Goal: Task Accomplishment & Management: Complete application form

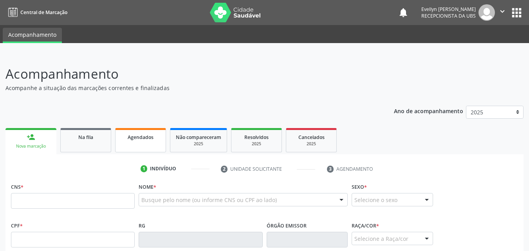
click at [148, 142] on link "Agendados" at bounding box center [140, 140] width 51 height 24
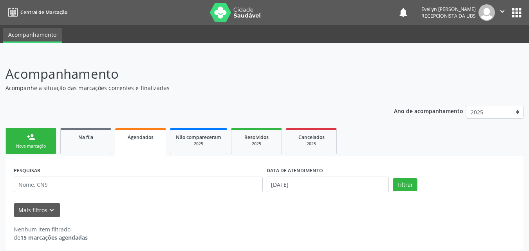
scroll to position [4, 0]
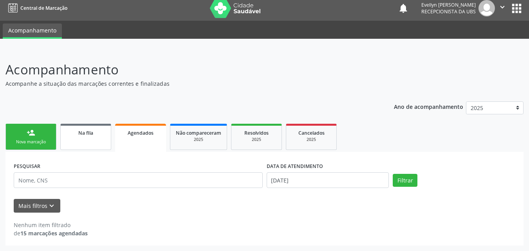
click at [92, 130] on span "Na fila" at bounding box center [85, 133] width 15 height 7
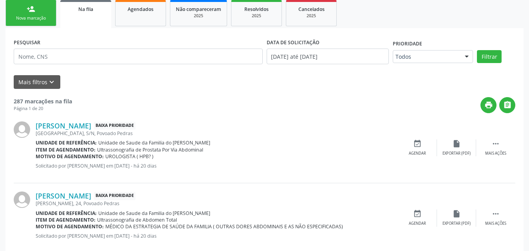
scroll to position [133, 0]
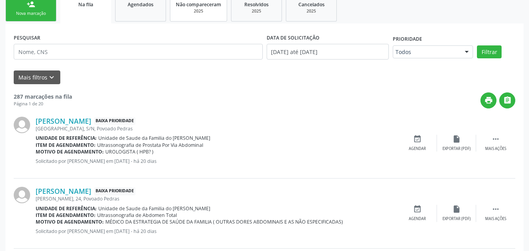
click at [178, 7] on span "Não compareceram" at bounding box center [198, 4] width 45 height 7
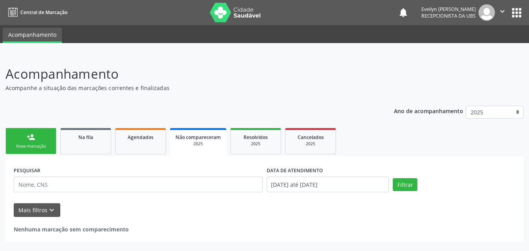
scroll to position [0, 0]
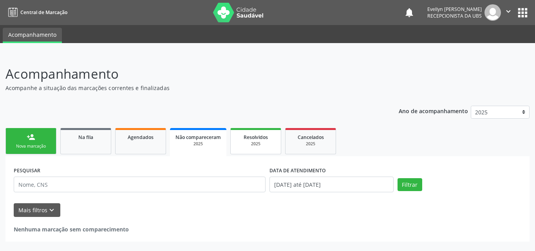
click at [266, 143] on div "2025" at bounding box center [255, 144] width 39 height 6
click at [489, 141] on ul "person_add Nova marcação Na fila Agendados Não compareceram 2025 Resolvidos 202…" at bounding box center [267, 141] width 524 height 30
click at [20, 148] on div "Nova marcação" at bounding box center [30, 146] width 39 height 6
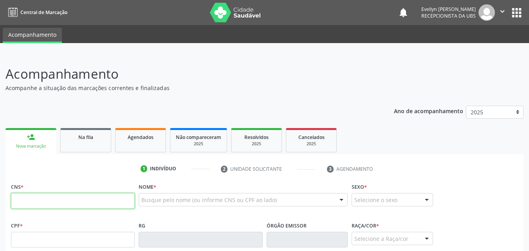
click at [46, 203] on input "text" at bounding box center [73, 201] width 124 height 16
type input "700 0051 0593 7907"
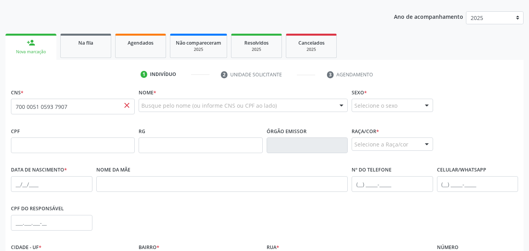
scroll to position [99, 0]
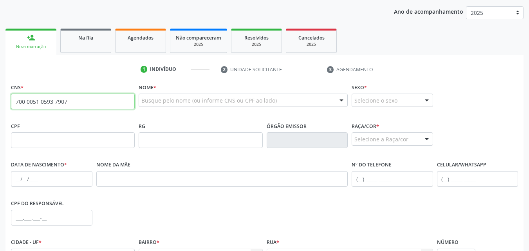
click at [91, 99] on input "700 0051 0593 7907" at bounding box center [73, 102] width 124 height 16
paste input "700 0051 0593 7907"
type input "700 0051 0593 7907"
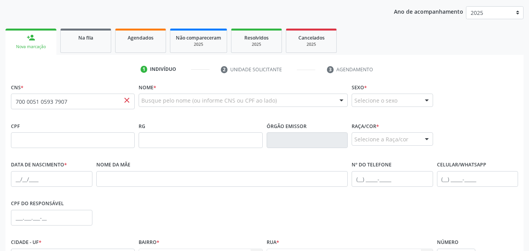
click at [195, 123] on div "RG" at bounding box center [201, 134] width 124 height 28
paste input "Andrea Moreira da Silva"
type input "Andrea Moreira da Silva"
click at [125, 101] on span "close" at bounding box center [127, 100] width 9 height 9
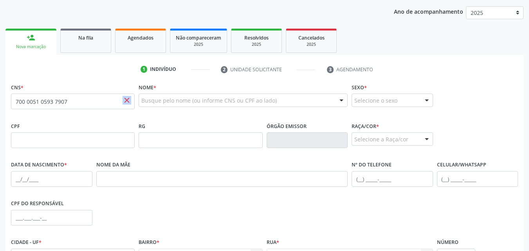
click at [125, 101] on span "close" at bounding box center [127, 100] width 9 height 9
click at [99, 100] on input "700 0051 0593 7907" at bounding box center [73, 102] width 124 height 16
type input "010 9958 1443"
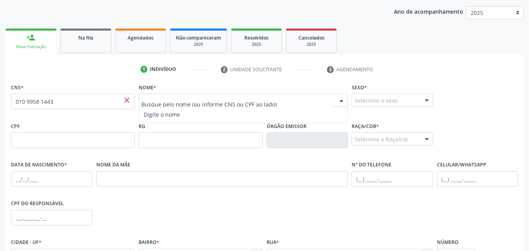
click at [130, 101] on span "close" at bounding box center [127, 100] width 9 height 9
click at [119, 101] on input "010 9958 1443" at bounding box center [73, 102] width 124 height 16
click at [159, 105] on div "Busque pelo nome (ou informe CNS ou CPF ao lado)" at bounding box center [243, 100] width 209 height 13
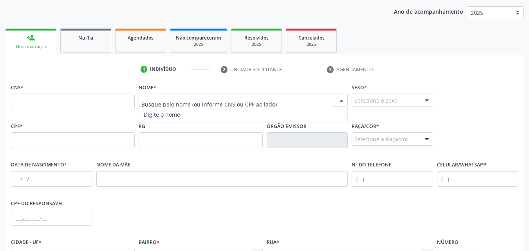
paste input "Andrea Moreira da Silva |"
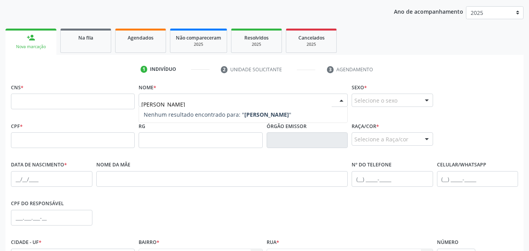
type input "Andrea Moreira da Silva"
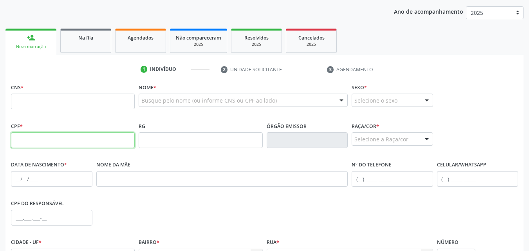
click at [97, 147] on input "text" at bounding box center [73, 140] width 124 height 16
type input "010.995.814-43"
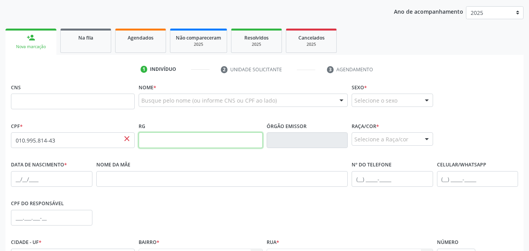
click at [198, 136] on input "text" at bounding box center [201, 140] width 124 height 16
click at [89, 100] on input "text" at bounding box center [73, 102] width 124 height 16
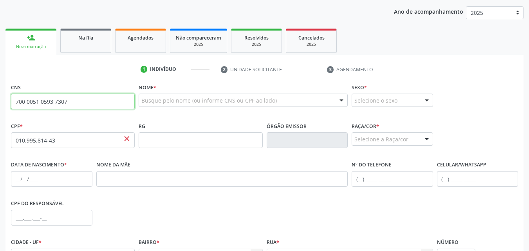
type input "700 0051 0593 7307"
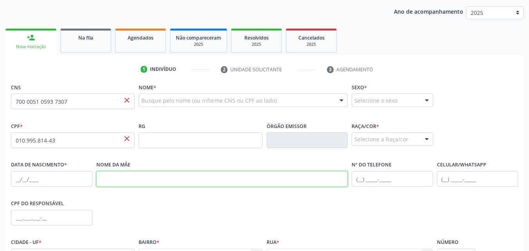
click at [232, 176] on input "text" at bounding box center [222, 179] width 252 height 16
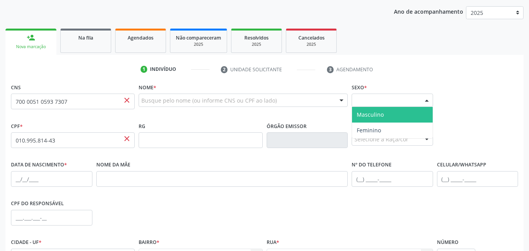
click at [389, 94] on div "Selecione o sexo" at bounding box center [392, 100] width 81 height 13
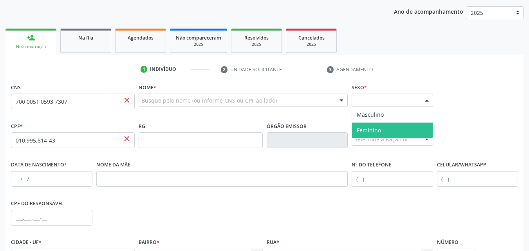
click at [371, 134] on span "Feminino" at bounding box center [369, 130] width 24 height 7
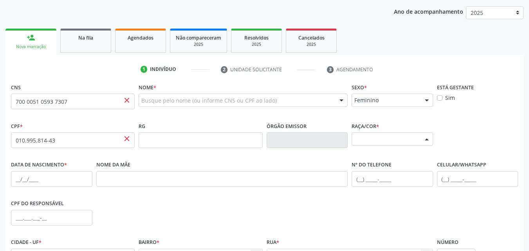
click at [375, 143] on div "Selecione a Raça/cor" at bounding box center [392, 138] width 81 height 13
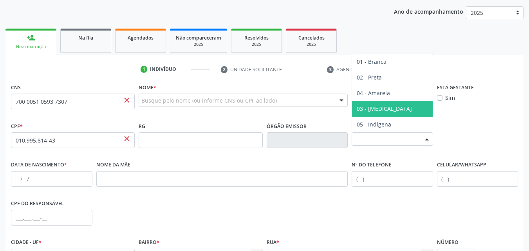
click at [386, 109] on span "03 - [MEDICAL_DATA]" at bounding box center [392, 109] width 81 height 16
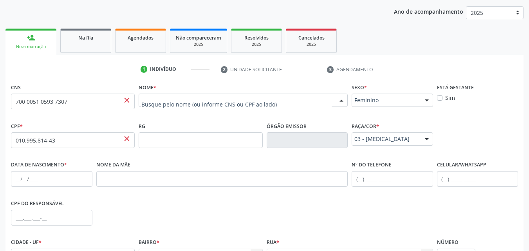
click at [285, 96] on div at bounding box center [243, 100] width 209 height 13
paste input "Andrea Moreira da Silva |"
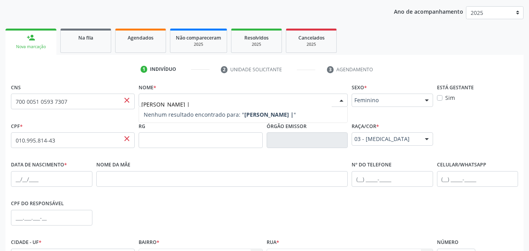
type input "Andrea Moreira da Silva"
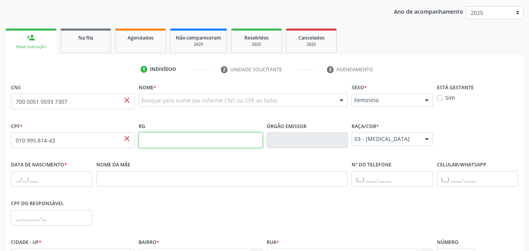
click at [234, 146] on input "text" at bounding box center [201, 140] width 124 height 16
click at [110, 107] on input "700 0051 0593 7307" at bounding box center [73, 102] width 124 height 16
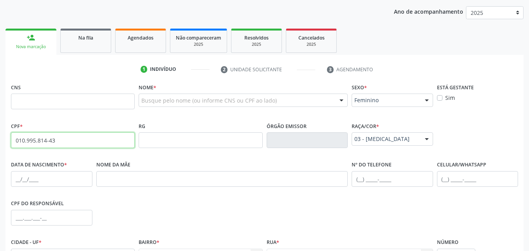
click at [105, 145] on input "010.995.814-43" at bounding box center [73, 140] width 124 height 16
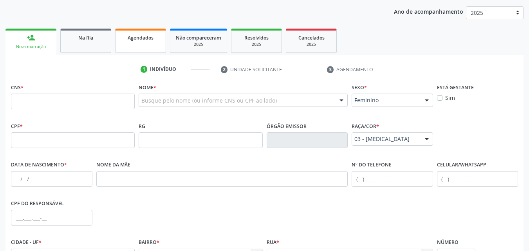
click at [125, 45] on link "Agendados" at bounding box center [140, 41] width 51 height 24
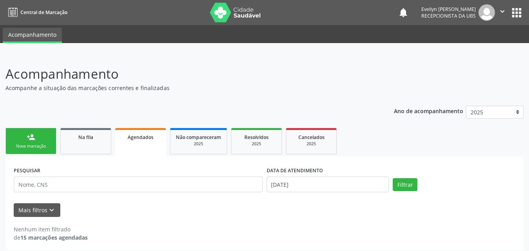
scroll to position [4, 0]
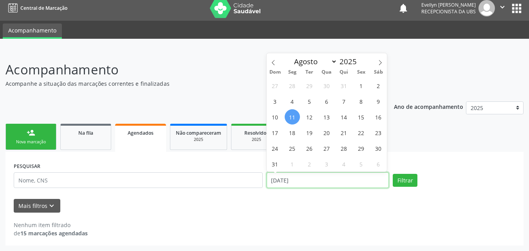
click at [343, 174] on input "11/08/2025" at bounding box center [328, 180] width 123 height 16
click at [360, 89] on span "1" at bounding box center [361, 85] width 15 height 15
type input "01/08/2025"
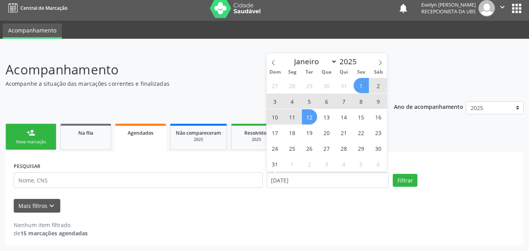
click at [313, 115] on span "12" at bounding box center [309, 116] width 15 height 15
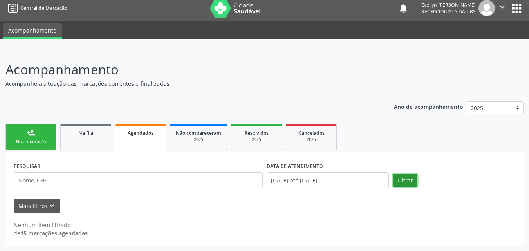
click at [414, 179] on button "Filtrar" at bounding box center [405, 180] width 25 height 13
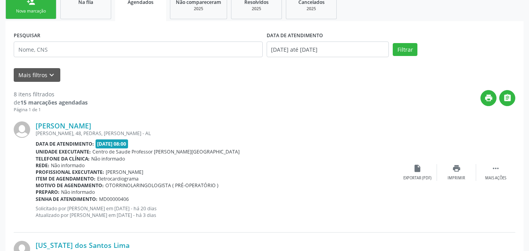
scroll to position [117, 0]
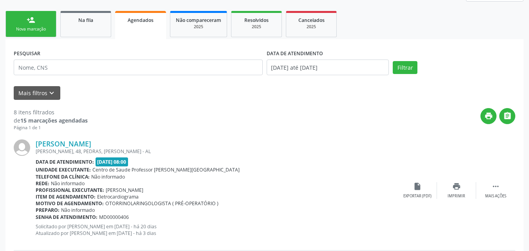
click at [183, 169] on span "Centro de Saude Professor [PERSON_NAME][GEOGRAPHIC_DATA]" at bounding box center [165, 169] width 147 height 7
click at [91, 145] on link "Vitor Samuel do Nascimento Melo" at bounding box center [64, 143] width 56 height 9
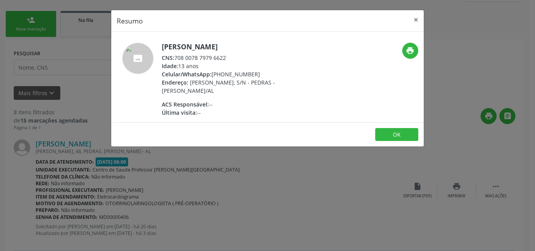
click at [179, 56] on div "CNS: 708 0078 7979 6622" at bounding box center [238, 58] width 152 height 8
click at [175, 57] on div "CNS: 708 0078 7979 6622" at bounding box center [238, 58] width 152 height 8
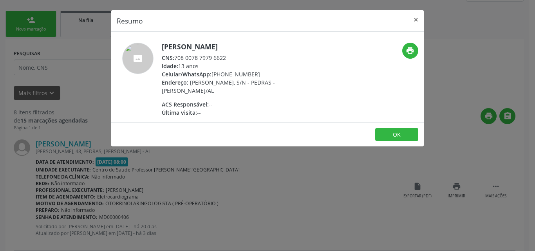
drag, startPoint x: 226, startPoint y: 56, endPoint x: 175, endPoint y: 58, distance: 50.2
click at [175, 58] on div "CNS: 708 0078 7979 6622" at bounding box center [238, 58] width 152 height 8
copy div "708 0078 7979 6622"
click at [233, 58] on div "CNS: 708 0078 7979 6622" at bounding box center [238, 58] width 152 height 8
drag, startPoint x: 226, startPoint y: 58, endPoint x: 212, endPoint y: 57, distance: 14.1
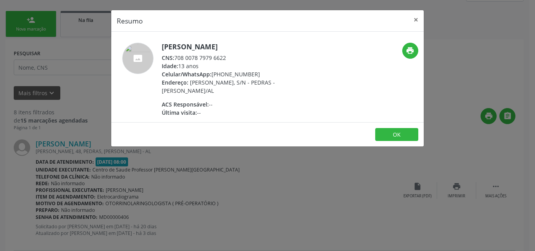
click at [212, 57] on div "CNS: 708 0078 7979 6622" at bounding box center [238, 58] width 152 height 8
copy div "6622"
click at [233, 168] on div "Resumo × Vitor Samuel do Nascimento Melo CNS: 708 0078 7979 6622 Idade: 13 anos…" at bounding box center [267, 125] width 535 height 251
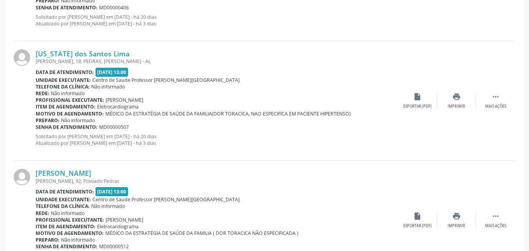
scroll to position [337, 0]
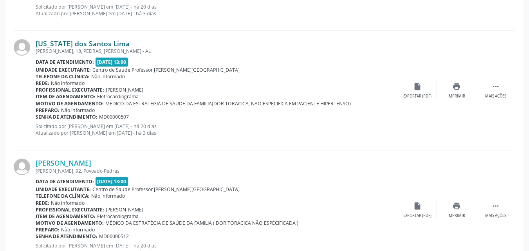
click at [121, 39] on link "[US_STATE] dos Santos Lima" at bounding box center [83, 43] width 94 height 9
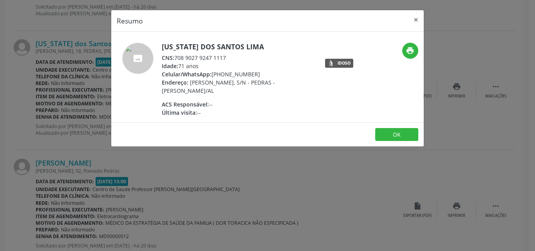
drag, startPoint x: 176, startPoint y: 56, endPoint x: 232, endPoint y: 59, distance: 55.7
click at [232, 59] on div "CNS: 708 9027 9247 1117" at bounding box center [238, 58] width 152 height 8
copy div "708 9027 9247 1117"
click at [417, 18] on button "×" at bounding box center [416, 19] width 16 height 19
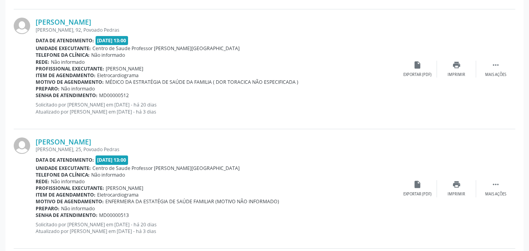
scroll to position [480, 0]
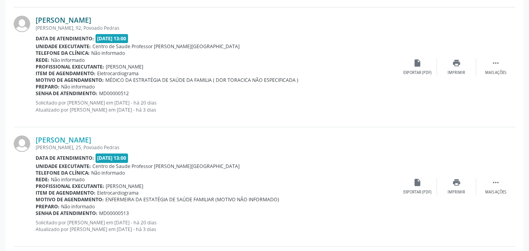
click at [91, 19] on link "Jailson de Araujo Silva" at bounding box center [64, 20] width 56 height 9
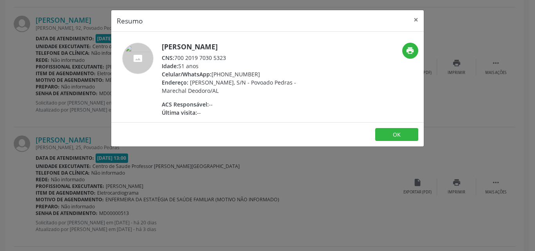
drag, startPoint x: 177, startPoint y: 56, endPoint x: 229, endPoint y: 53, distance: 52.5
click at [229, 54] on div "CNS: 700 2019 7030 5323" at bounding box center [238, 58] width 152 height 8
copy div "700 2019 7030 5323"
click at [416, 17] on button "×" at bounding box center [416, 19] width 16 height 19
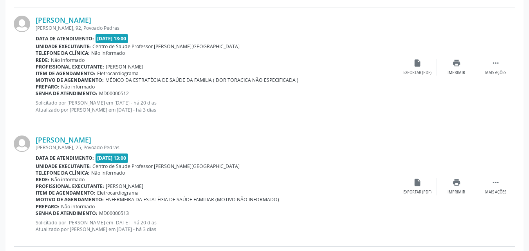
click at [277, 61] on div "Rede: Não informado" at bounding box center [217, 60] width 362 height 7
click at [435, 89] on div "Jailson de Araujo Silva Denisson Amorim, 92, Povoado Pedras Data de atendimento…" at bounding box center [265, 66] width 502 height 119
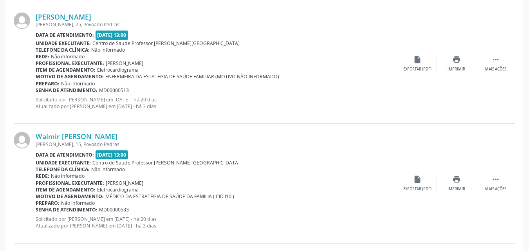
scroll to position [601, 0]
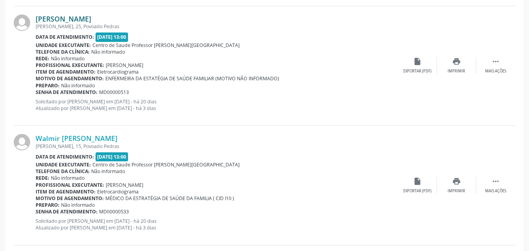
click at [91, 22] on link "Ana Claudia Gomes da Silva" at bounding box center [64, 18] width 56 height 9
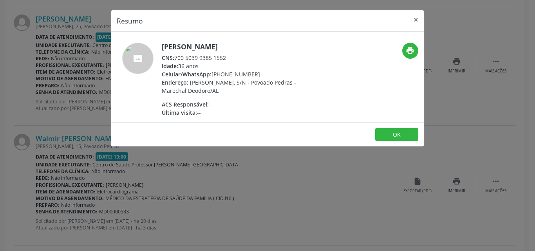
drag, startPoint x: 225, startPoint y: 56, endPoint x: 202, endPoint y: 57, distance: 22.8
click at [202, 57] on div "CNS: 700 5039 9385 1552" at bounding box center [238, 58] width 152 height 8
drag, startPoint x: 230, startPoint y: 57, endPoint x: 175, endPoint y: 56, distance: 55.2
click at [175, 56] on div "CNS: 700 5039 9385 1552" at bounding box center [238, 58] width 152 height 8
copy div "700 5039 9385 1552"
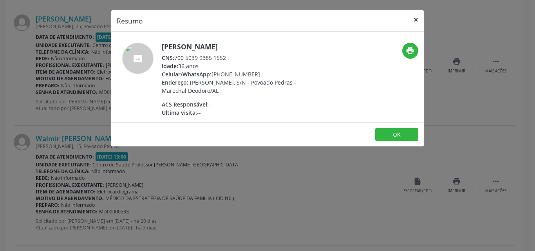
click at [418, 20] on button "×" at bounding box center [416, 19] width 16 height 19
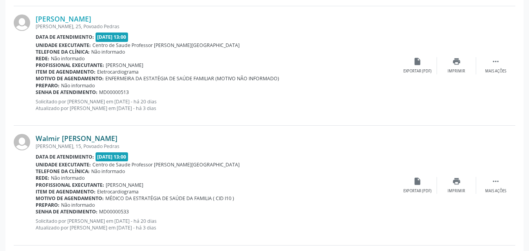
click at [82, 141] on link "Walmir Antero Ribeiro" at bounding box center [77, 138] width 82 height 9
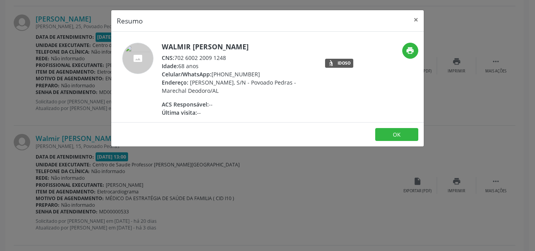
drag, startPoint x: 226, startPoint y: 57, endPoint x: 175, endPoint y: 56, distance: 51.3
click at [175, 56] on div "CNS: 702 6002 2009 1248" at bounding box center [238, 58] width 152 height 8
copy div "702 6002 2009 1248"
click at [416, 20] on button "×" at bounding box center [416, 19] width 16 height 19
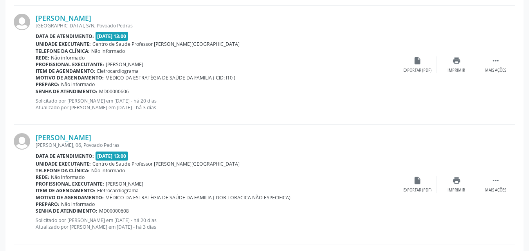
scroll to position [843, 0]
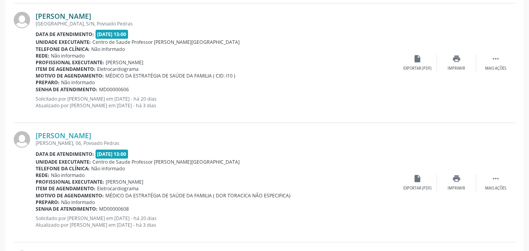
click at [72, 13] on link "Jackson Marcos dos Santos" at bounding box center [64, 16] width 56 height 9
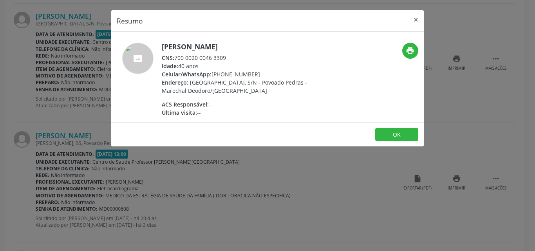
drag, startPoint x: 228, startPoint y: 55, endPoint x: 175, endPoint y: 60, distance: 52.7
click at [175, 60] on div "CNS: 700 0020 0046 3309" at bounding box center [238, 58] width 152 height 8
copy div "700 0020 0046 3309"
click at [418, 18] on button "×" at bounding box center [416, 19] width 16 height 19
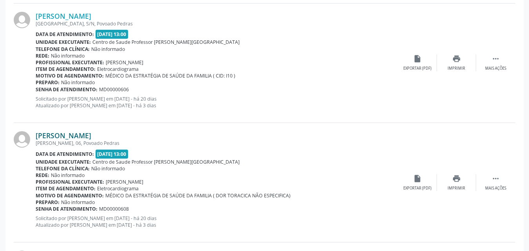
click at [91, 135] on link "Jose Cicero Vieira da Silva Junior" at bounding box center [64, 135] width 56 height 9
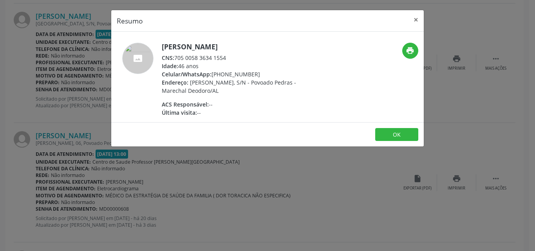
drag, startPoint x: 228, startPoint y: 56, endPoint x: 177, endPoint y: 59, distance: 51.4
click at [177, 59] on div "CNS: 705 0058 3634 1554" at bounding box center [238, 58] width 152 height 8
copy div "705 0058 3634 1554"
click at [416, 21] on button "×" at bounding box center [416, 19] width 16 height 19
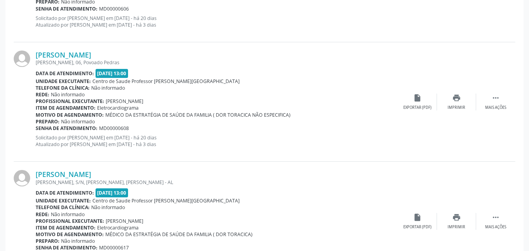
scroll to position [967, 0]
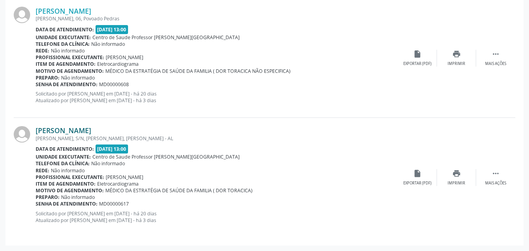
click at [80, 134] on link "Josefa Miguel da Silva" at bounding box center [64, 130] width 56 height 9
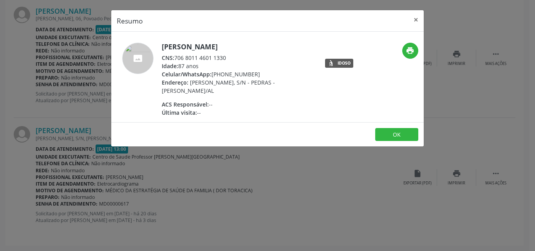
drag, startPoint x: 226, startPoint y: 59, endPoint x: 175, endPoint y: 58, distance: 51.3
click at [175, 58] on div "CNS: 706 8011 4601 1330" at bounding box center [238, 58] width 152 height 8
copy div "706 8011 4601 1330"
click at [414, 19] on button "×" at bounding box center [416, 19] width 16 height 19
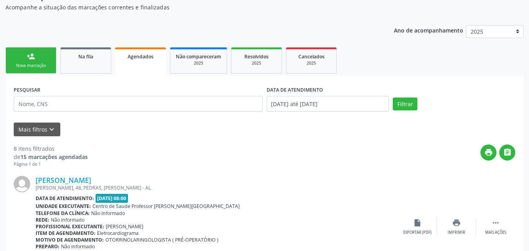
scroll to position [0, 0]
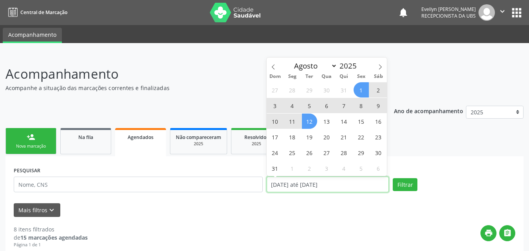
click at [342, 184] on input "01/08/2025 até 12/08/2025" at bounding box center [328, 185] width 123 height 16
click at [276, 163] on span "31" at bounding box center [275, 168] width 15 height 15
type input "31/08/2025"
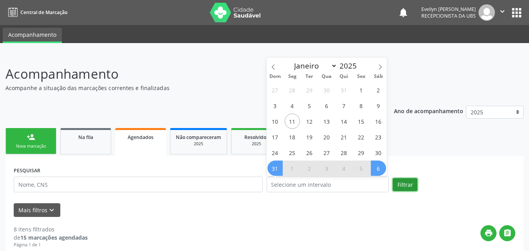
select select "7"
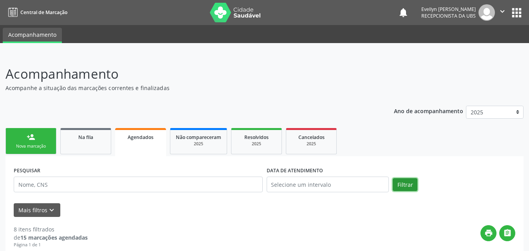
click at [408, 186] on button "Filtrar" at bounding box center [405, 184] width 25 height 13
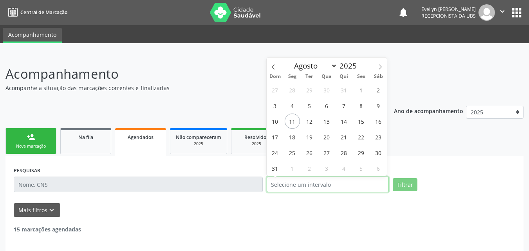
click at [356, 187] on input "text" at bounding box center [328, 185] width 123 height 16
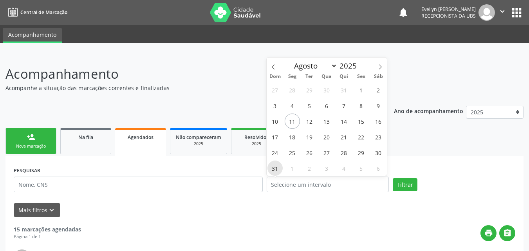
click at [278, 168] on span "31" at bounding box center [275, 168] width 15 height 15
type input "31/08/2025"
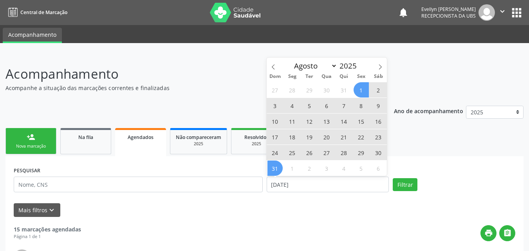
click at [360, 92] on span "1" at bounding box center [361, 89] width 15 height 15
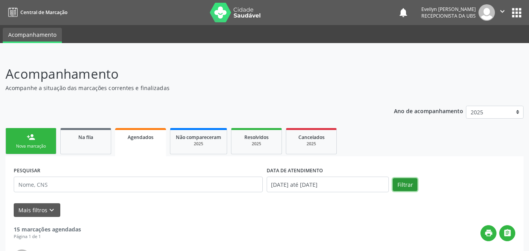
click at [409, 186] on button "Filtrar" at bounding box center [405, 184] width 25 height 13
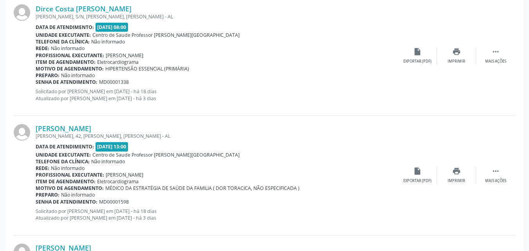
scroll to position [1798, 0]
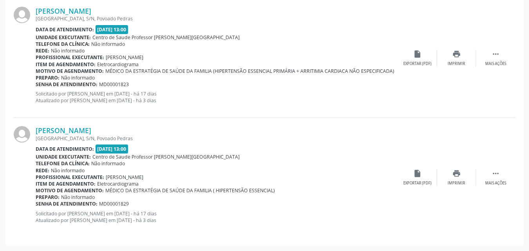
click at [325, 207] on div "Senha de atendimento: MD00001829" at bounding box center [217, 204] width 362 height 7
click at [373, 209] on div "José Geraldo Oliveira Costa Cidade Imperial, S/N, Povoado Pedras Data de atendi…" at bounding box center [217, 177] width 362 height 103
click at [369, 219] on p "Solicitado por Evellyn Suellem Santos Avelino da Silva em 25/07/2025 - há 17 di…" at bounding box center [217, 216] width 362 height 13
click at [348, 171] on div "Rede: Não informado" at bounding box center [217, 170] width 362 height 7
click at [352, 106] on div "Vanderlita Oliveira Santos Cidade Imperial, S/N, Povoado Pedras Data de atendim…" at bounding box center [217, 58] width 362 height 103
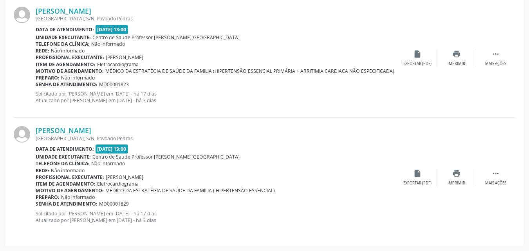
click at [242, 188] on span "MÉDICO DA ESTRATÉGIA DE SAÚDE DA FAMILIA ( HIPERTENSÃO ESSENCIAL)" at bounding box center [190, 190] width 170 height 7
click at [272, 165] on div "Telefone da clínica: Não informado" at bounding box center [217, 163] width 362 height 7
click at [332, 24] on div "Vanderlita Oliveira Santos Cidade Imperial, S/N, Povoado Pedras Data de atendim…" at bounding box center [217, 58] width 362 height 103
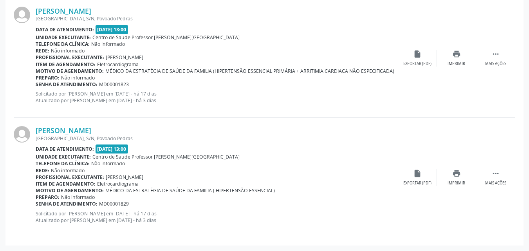
click at [365, 190] on div "Motivo de agendamento: MÉDICO DA ESTRATÉGIA DE SAÚDE DA FAMILIA ( HIPERTENSÃO E…" at bounding box center [217, 190] width 362 height 7
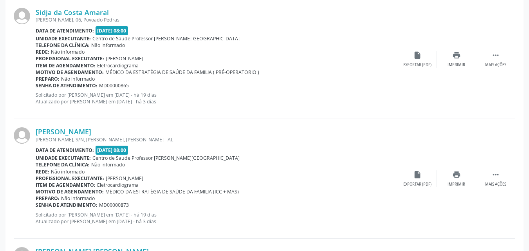
scroll to position [1202, 0]
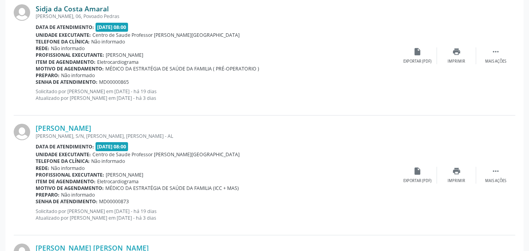
click at [75, 9] on link "Sidja da Costa Amaral" at bounding box center [72, 8] width 73 height 9
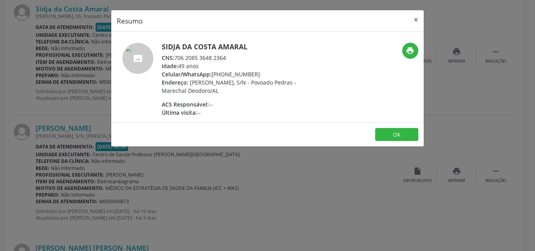
drag, startPoint x: 230, startPoint y: 58, endPoint x: 175, endPoint y: 58, distance: 54.8
click at [175, 58] on div "CNS: 706 2085 3648 2364" at bounding box center [238, 58] width 152 height 8
copy div "706 2085 3648 2364"
click at [311, 180] on div "Resumo × Sidja da Costa Amaral CNS: 706 2085 3648 2364 Idade: 49 anos Celular/W…" at bounding box center [267, 125] width 535 height 251
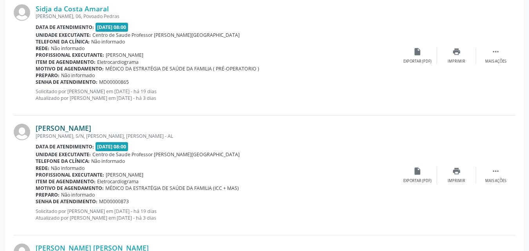
click at [91, 127] on link "Jose Roldao dos Santos" at bounding box center [64, 128] width 56 height 9
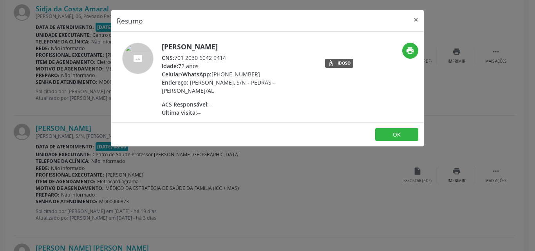
drag, startPoint x: 235, startPoint y: 57, endPoint x: 175, endPoint y: 59, distance: 59.2
click at [175, 59] on div "CNS: 701 2030 6042 9414" at bounding box center [238, 58] width 152 height 8
click at [416, 18] on button "×" at bounding box center [416, 19] width 16 height 19
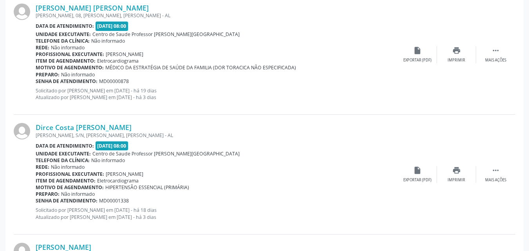
scroll to position [1446, 0]
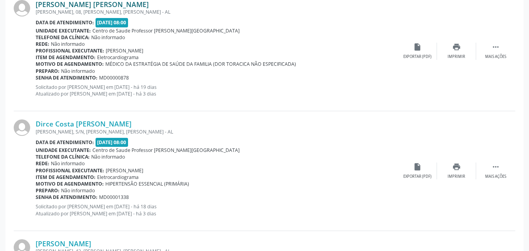
click at [67, 5] on link "Jose Cicero Amaro dos Santos" at bounding box center [92, 4] width 113 height 9
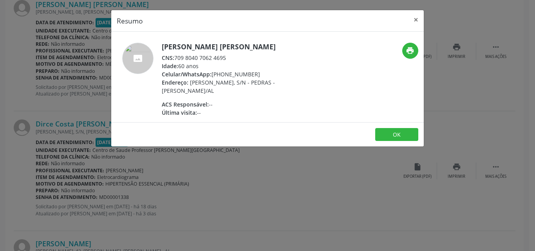
drag, startPoint x: 226, startPoint y: 60, endPoint x: 177, endPoint y: 60, distance: 49.0
click at [177, 60] on div "CNS: 709 8040 7062 4695" at bounding box center [238, 58] width 152 height 8
click at [415, 19] on button "×" at bounding box center [416, 19] width 16 height 19
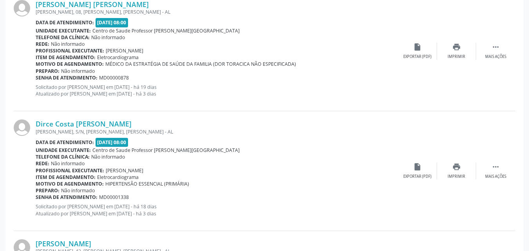
click at [112, 117] on div "Dirce Costa Falcao Tavares DENISON AMORIM, S/N, PEDRAS, Marechal Deodoro - AL D…" at bounding box center [265, 170] width 502 height 119
click at [113, 119] on div "Dirce Costa Falcao Tavares DENISON AMORIM, S/N, PEDRAS, Marechal Deodoro - AL D…" at bounding box center [265, 170] width 502 height 119
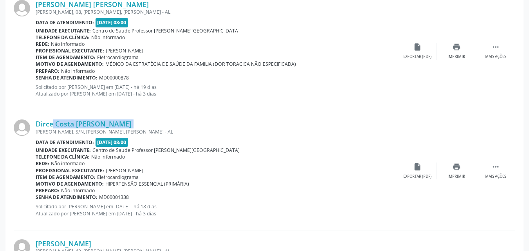
click at [113, 119] on div "Dirce Costa Falcao Tavares DENISON AMORIM, S/N, PEDRAS, Marechal Deodoro - AL D…" at bounding box center [265, 170] width 502 height 119
drag, startPoint x: 113, startPoint y: 119, endPoint x: 113, endPoint y: 127, distance: 8.2
click at [113, 127] on div "Dirce Costa Falcao Tavares DENISON AMORIM, S/N, PEDRAS, Marechal Deodoro - AL D…" at bounding box center [265, 170] width 502 height 119
click at [113, 127] on link "Dirce Costa Falcao Tavares" at bounding box center [84, 123] width 96 height 9
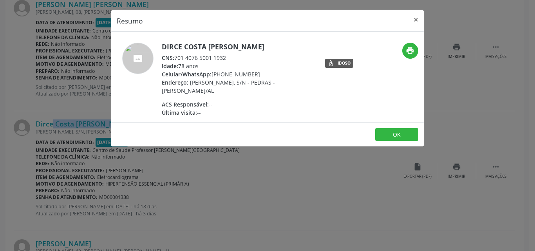
drag, startPoint x: 225, startPoint y: 59, endPoint x: 180, endPoint y: 58, distance: 45.1
click at [180, 58] on div "CNS: 701 4076 5001 1932" at bounding box center [238, 58] width 152 height 8
drag, startPoint x: 175, startPoint y: 58, endPoint x: 241, endPoint y: 55, distance: 66.2
click at [241, 55] on div "CNS: 701 4076 5001 1932" at bounding box center [238, 58] width 152 height 8
click at [419, 19] on button "×" at bounding box center [416, 19] width 16 height 19
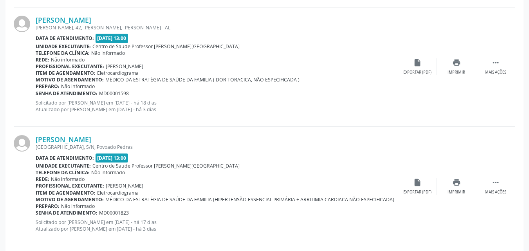
scroll to position [1672, 0]
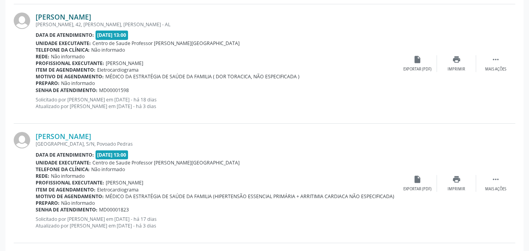
click at [89, 18] on link "Genildo Alves da Silva" at bounding box center [64, 17] width 56 height 9
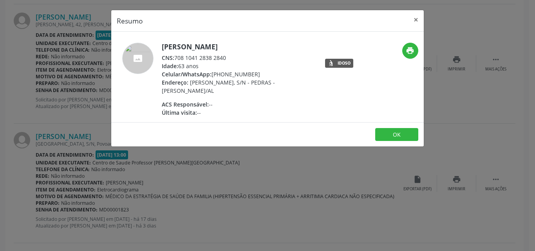
drag, startPoint x: 229, startPoint y: 56, endPoint x: 177, endPoint y: 58, distance: 51.7
click at [177, 58] on div "CNS: 708 1041 2838 2840" at bounding box center [238, 58] width 152 height 8
click at [417, 20] on button "×" at bounding box center [416, 19] width 16 height 19
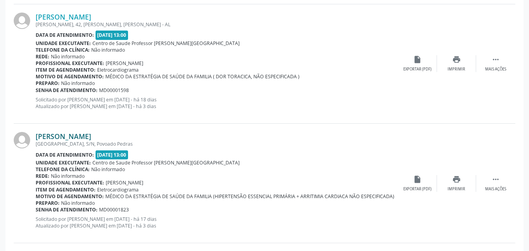
click at [82, 136] on link "Vanderlita Oliveira Santos" at bounding box center [64, 136] width 56 height 9
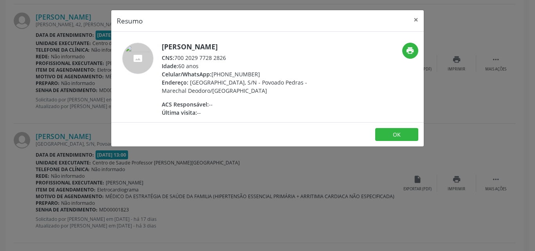
drag, startPoint x: 228, startPoint y: 58, endPoint x: 175, endPoint y: 59, distance: 52.1
click at [175, 59] on div "CNS: 700 2029 7728 2826" at bounding box center [238, 58] width 152 height 8
click at [415, 22] on button "×" at bounding box center [416, 19] width 16 height 19
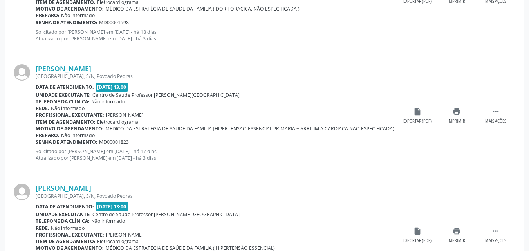
scroll to position [1798, 0]
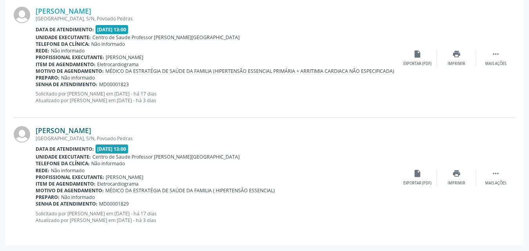
click at [91, 128] on link "José Geraldo Oliveira Costa" at bounding box center [64, 130] width 56 height 9
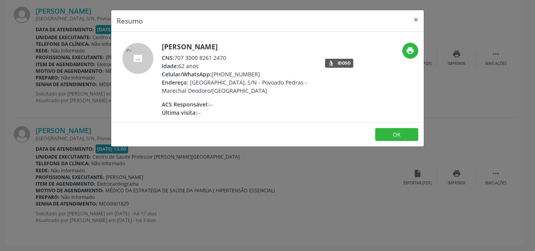
drag, startPoint x: 232, startPoint y: 57, endPoint x: 177, endPoint y: 55, distance: 55.3
click at [177, 55] on div "CNS: 707 3000 8261 2470" at bounding box center [238, 58] width 152 height 8
click at [417, 17] on button "×" at bounding box center [416, 19] width 16 height 19
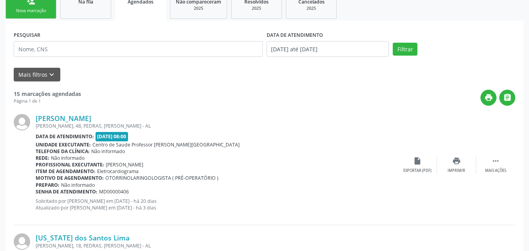
scroll to position [0, 0]
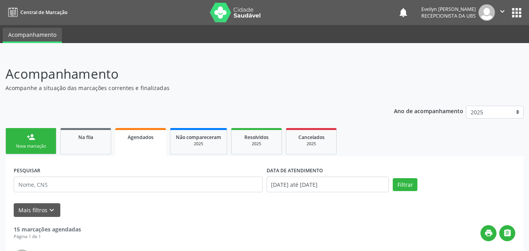
click at [47, 136] on link "person_add Nova marcação" at bounding box center [30, 141] width 51 height 26
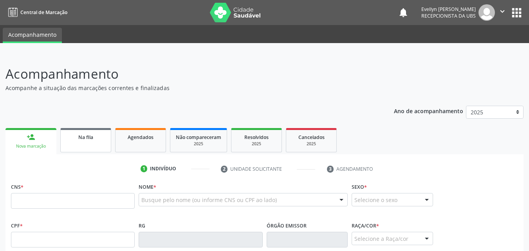
click at [96, 140] on div "Na fila" at bounding box center [85, 137] width 39 height 8
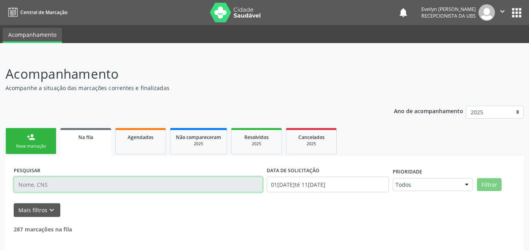
click at [92, 186] on input "text" at bounding box center [138, 185] width 249 height 16
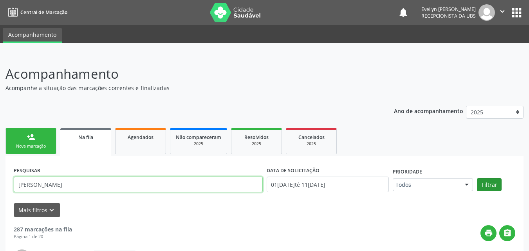
type input "ILIAS MANTAS"
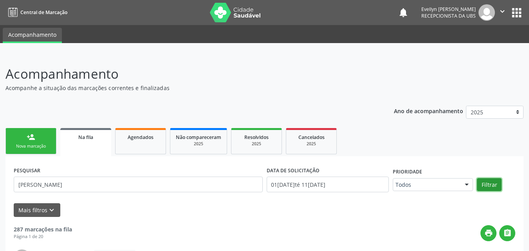
click at [493, 182] on button "Filtrar" at bounding box center [489, 184] width 25 height 13
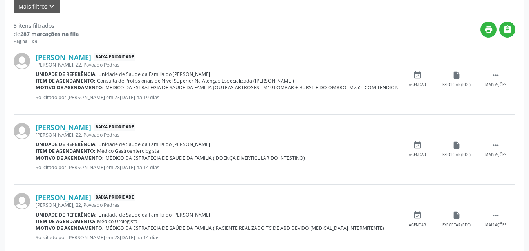
scroll to position [197, 0]
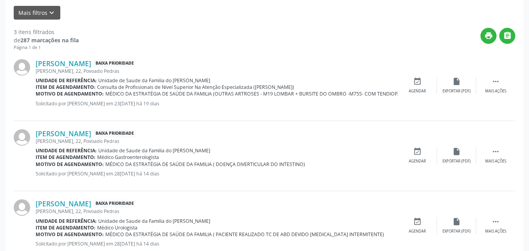
click at [349, 94] on span "MÉDICO DA ESTRATÉGIA DE SAÚDE DA FAMILIA (OUTRAS ARTROSES - M19 LOMBAR + BURSIT…" at bounding box center [313, 93] width 416 height 7
click at [390, 89] on div "Item de agendamento: Consulta de Profissionais de Nivel Superior Na Atenção Esp…" at bounding box center [217, 87] width 362 height 7
click at [56, 66] on link "Ilias Mantas" at bounding box center [64, 63] width 56 height 9
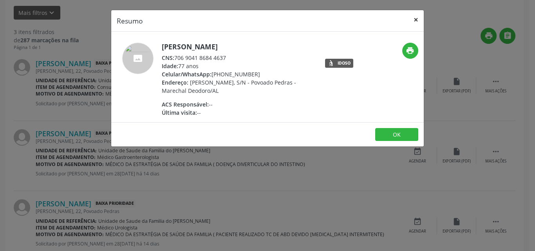
click at [418, 19] on button "×" at bounding box center [416, 19] width 16 height 19
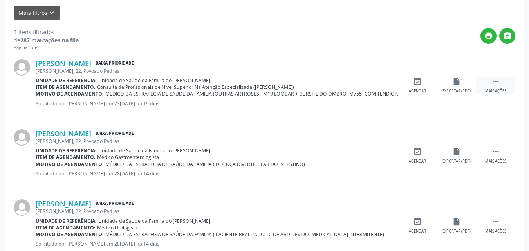
click at [493, 84] on icon "" at bounding box center [496, 81] width 9 height 9
click at [492, 83] on icon "" at bounding box center [496, 81] width 9 height 9
click at [455, 82] on icon "insert_drive_file" at bounding box center [456, 81] width 9 height 9
click at [241, 93] on span "MÉDICO DA ESTRATÉGIA DE SAÚDE DA FAMILIA (OUTRAS ARTROSES - M19 LOMBAR + BURSIT…" at bounding box center [313, 93] width 416 height 7
click at [62, 67] on link "Ilias Mantas" at bounding box center [64, 63] width 56 height 9
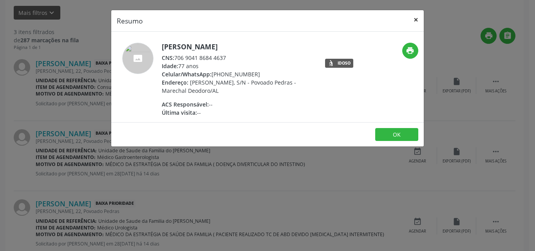
click at [416, 22] on button "×" at bounding box center [416, 19] width 16 height 19
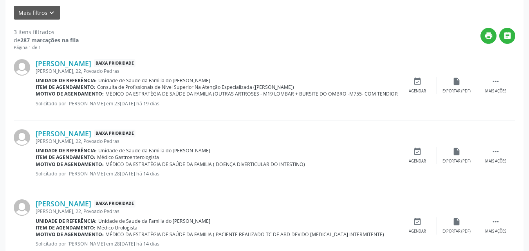
click at [333, 94] on span "MÉDICO DA ESTRATÉGIA DE SAÚDE DA FAMILIA (OUTRAS ARTROSES - M19 LOMBAR + BURSIT…" at bounding box center [313, 93] width 416 height 7
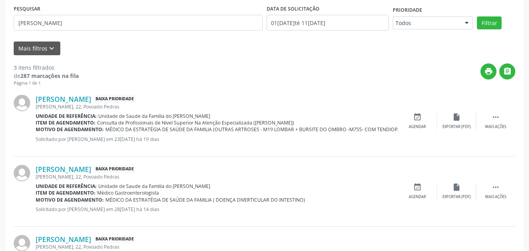
scroll to position [161, 0]
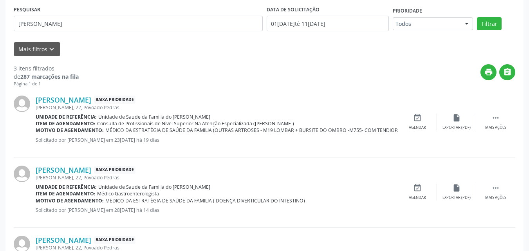
click at [336, 134] on div "Ilias Mantas Baixa Prioridade Denisson Amorim, 22, Povoado Pedras Unidade de re…" at bounding box center [217, 122] width 362 height 53
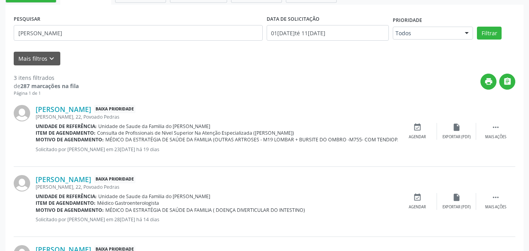
scroll to position [148, 0]
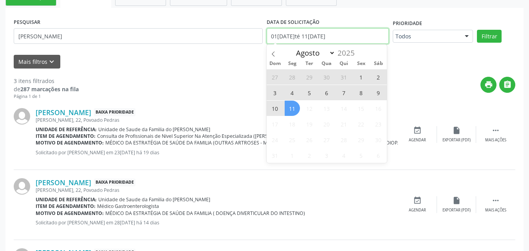
click at [342, 34] on input "[DATE] até [DATE]" at bounding box center [328, 36] width 123 height 16
click at [273, 52] on icon at bounding box center [273, 53] width 5 height 5
select select "6"
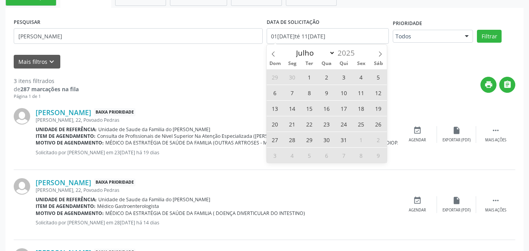
click at [309, 128] on span "22" at bounding box center [309, 123] width 15 height 15
type input "22/07/2025"
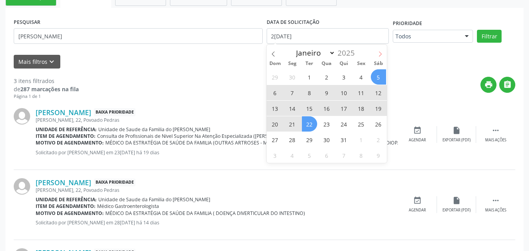
click at [380, 54] on icon at bounding box center [380, 53] width 5 height 5
select select "7"
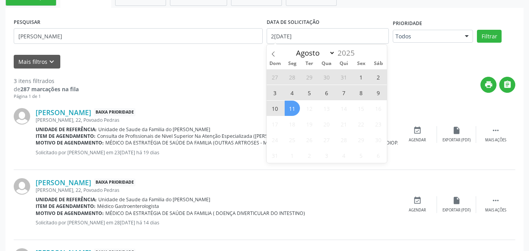
click at [292, 108] on span "11" at bounding box center [292, 108] width 15 height 15
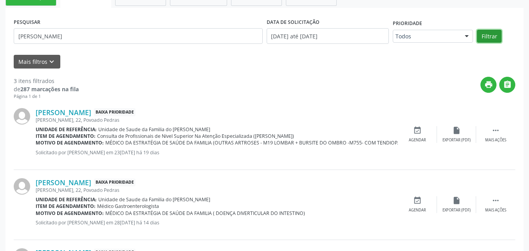
click at [491, 34] on button "Filtrar" at bounding box center [489, 36] width 25 height 13
click at [487, 34] on button "Filtrar" at bounding box center [489, 36] width 25 height 13
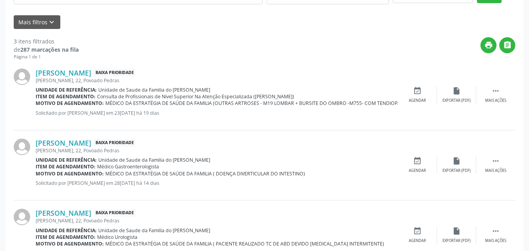
scroll to position [187, 0]
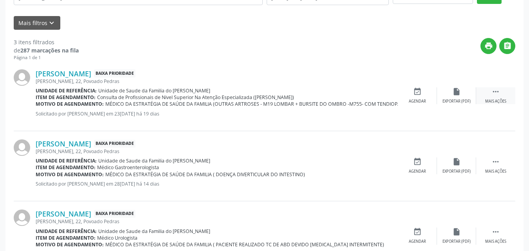
click at [497, 96] on icon "" at bounding box center [496, 91] width 9 height 9
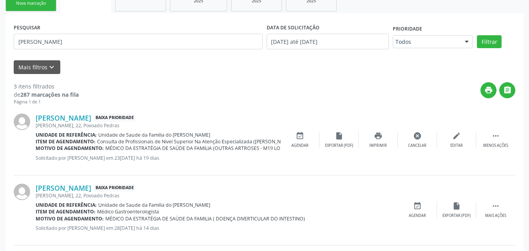
scroll to position [141, 0]
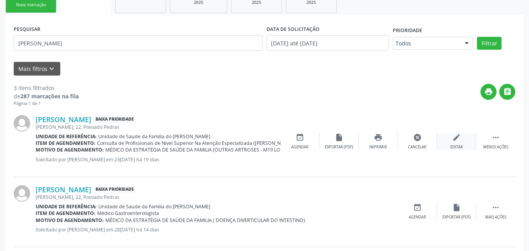
click at [459, 140] on icon "edit" at bounding box center [456, 137] width 9 height 9
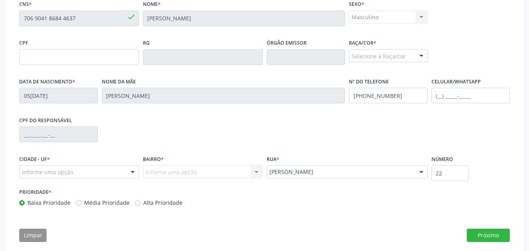
scroll to position [195, 0]
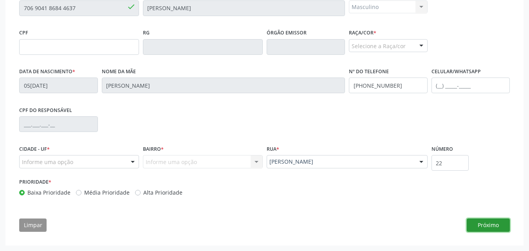
click at [480, 222] on button "Próximo" at bounding box center [488, 225] width 43 height 13
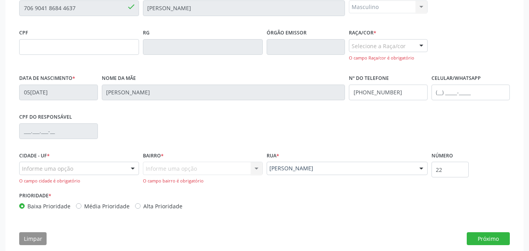
click at [127, 169] on div at bounding box center [133, 168] width 12 height 13
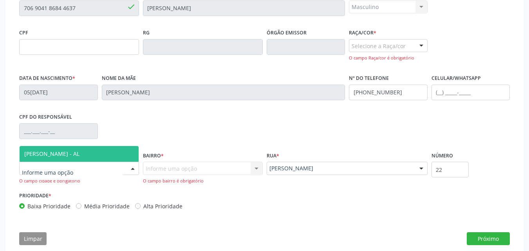
click at [122, 151] on span "[PERSON_NAME] - AL" at bounding box center [79, 154] width 119 height 16
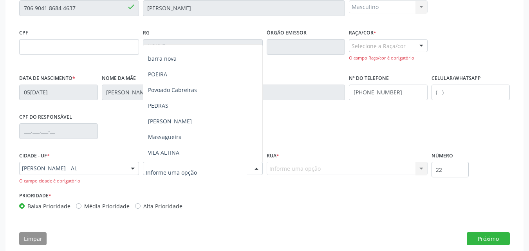
scroll to position [90, 0]
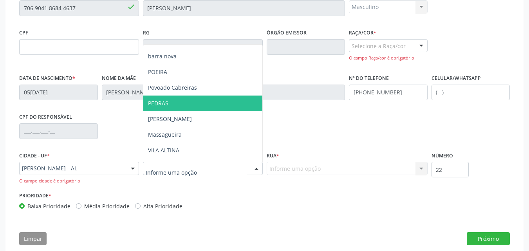
click at [228, 103] on span "PEDRAS" at bounding box center [202, 104] width 119 height 16
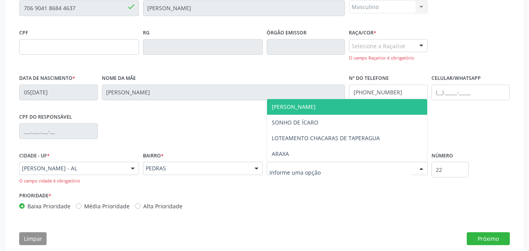
click at [303, 108] on span "DENISON AMORIM" at bounding box center [294, 106] width 44 height 7
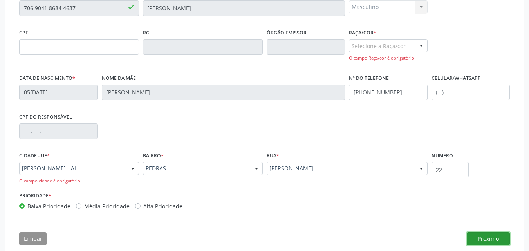
click at [471, 235] on button "Próximo" at bounding box center [488, 238] width 43 height 13
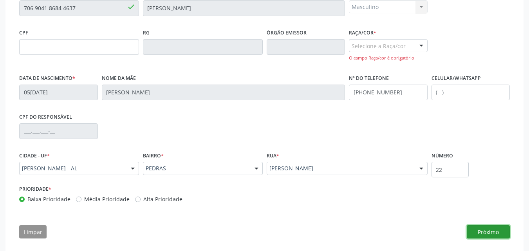
click at [494, 236] on button "Próximo" at bounding box center [488, 231] width 43 height 13
click at [409, 41] on div "Selecione a Raça/cor" at bounding box center [388, 45] width 79 height 13
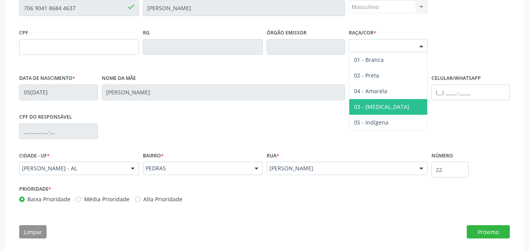
click at [396, 104] on span "03 - [MEDICAL_DATA]" at bounding box center [388, 107] width 78 height 16
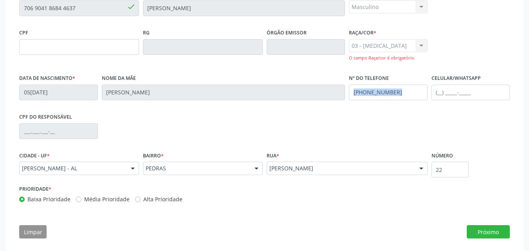
click at [396, 104] on fieldset "Nº do Telefone (82) 99302-8492" at bounding box center [388, 88] width 79 height 33
click at [474, 227] on button "Próximo" at bounding box center [488, 231] width 43 height 13
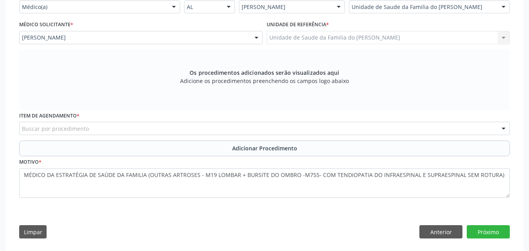
click at [135, 130] on div "Buscar por procedimento" at bounding box center [264, 128] width 491 height 13
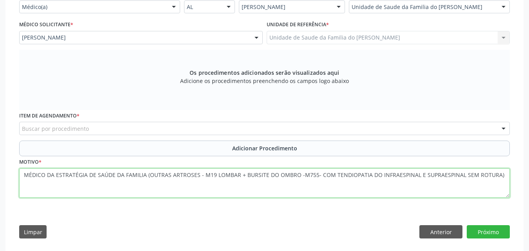
click at [148, 174] on textarea "MÉDICO DA ESTRATÉGIA DE SAÚDE DA FAMILIA (OUTRAS ARTROSES - M19 LOMBAR + BURSIT…" at bounding box center [264, 183] width 491 height 30
click at [24, 174] on textarea "MÉDICO DA ESTRATÉGIA DE SAÚDE DA FAMILIA (OUTRAS ARTROSES - M19 LOMBAR + BURSIT…" at bounding box center [264, 183] width 491 height 30
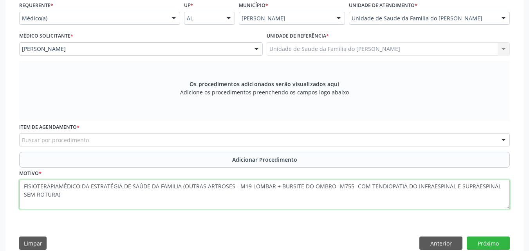
type textarea "FISIOTERAPIAMÉDICO DA ESTRATÉGIA DE SAÚDE DA FAMILIA (OUTRAS ARTROSES - M19 LOM…"
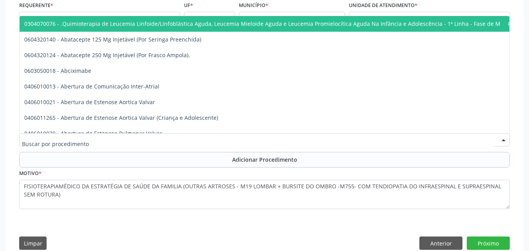
click at [465, 141] on div at bounding box center [264, 139] width 491 height 13
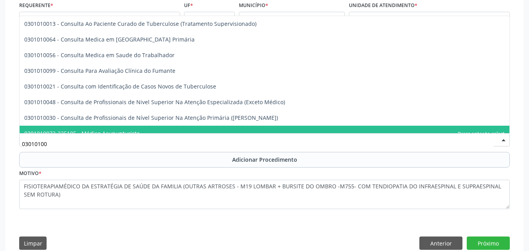
type input "030101004"
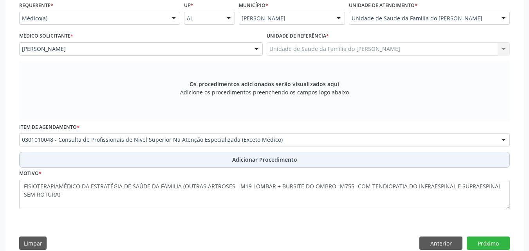
click at [292, 159] on span "Adicionar Procedimento" at bounding box center [264, 159] width 65 height 8
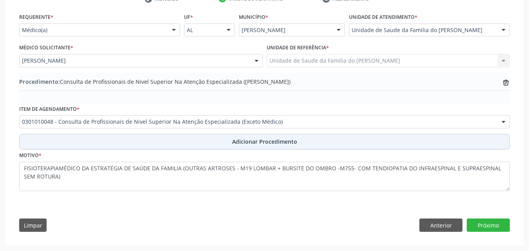
scroll to position [172, 0]
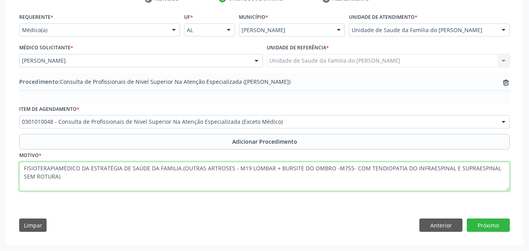
click at [59, 168] on textarea "FISIOTERAPIAMÉDICO DA ESTRATÉGIA DE SAÚDE DA FAMILIA (OUTRAS ARTROSES - M19 LOM…" at bounding box center [264, 177] width 491 height 30
type textarea "FISIOTERAPIA - MÉDICO DA ESTRATÉGIA DE SAÚDE DA FAMILIA (OUTRAS ARTROSES - M19 …"
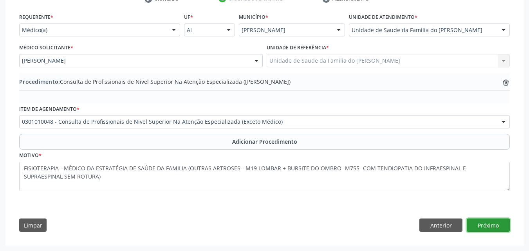
click at [493, 221] on button "Próximo" at bounding box center [488, 225] width 43 height 13
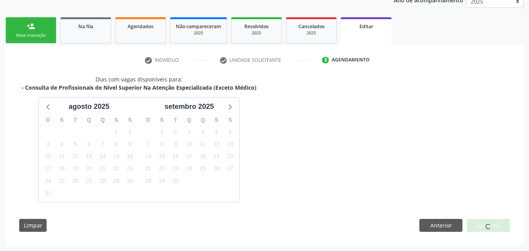
scroll to position [134, 0]
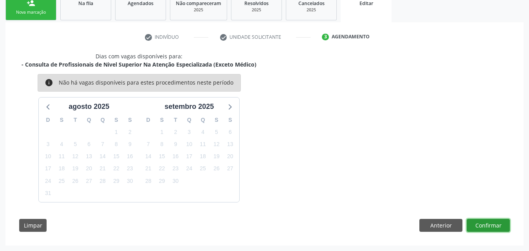
click at [489, 228] on button "Confirmar" at bounding box center [488, 225] width 43 height 13
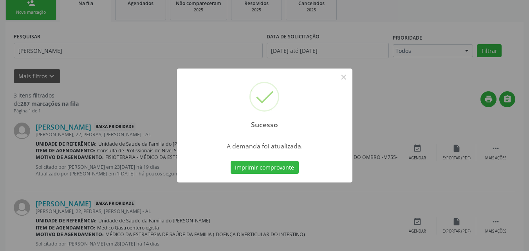
scroll to position [21, 0]
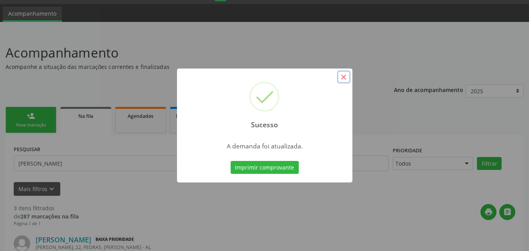
click at [345, 78] on button "×" at bounding box center [343, 77] width 13 height 13
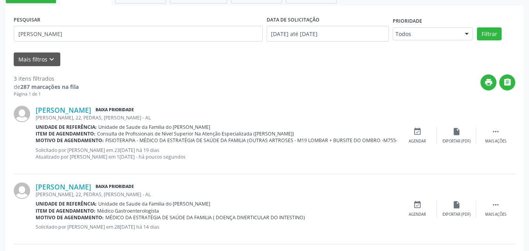
scroll to position [152, 0]
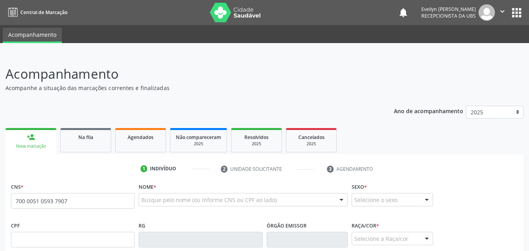
type input "700 0051 0593 7907"
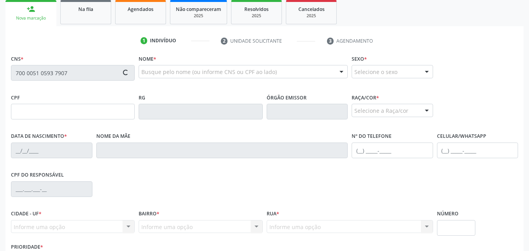
type input "[DATE]"
type input "[PERSON_NAME]"
type input "[PHONE_NUMBER]"
type input "61"
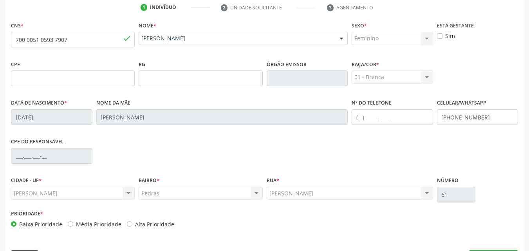
scroll to position [184, 0]
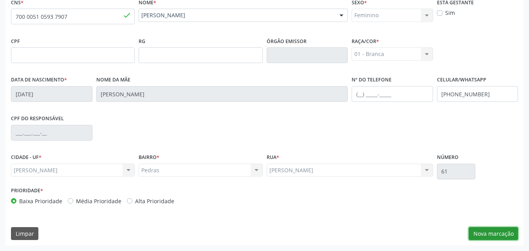
click at [490, 231] on button "Nova marcação" at bounding box center [493, 233] width 49 height 13
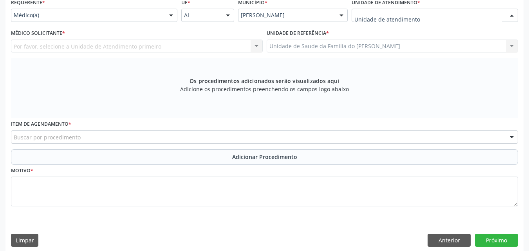
click at [498, 13] on div at bounding box center [435, 15] width 166 height 13
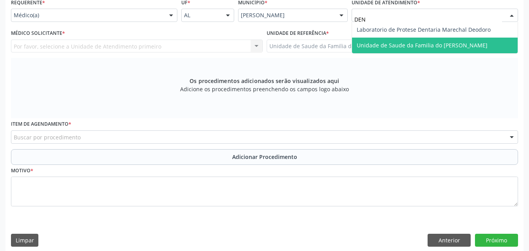
type input "DENI"
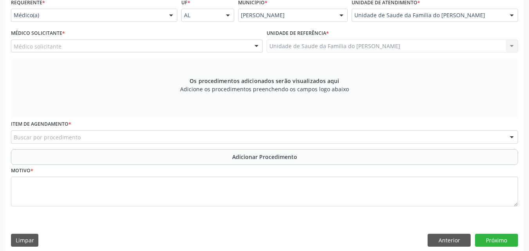
click at [228, 41] on div "Médico solicitante" at bounding box center [137, 46] width 252 height 13
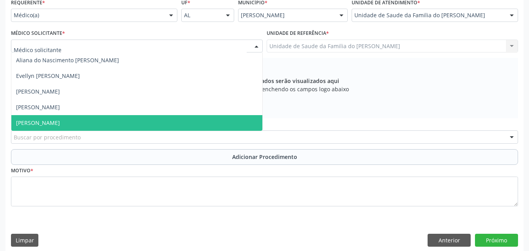
click at [157, 121] on span "Tiago Barros da Rocha" at bounding box center [136, 123] width 251 height 16
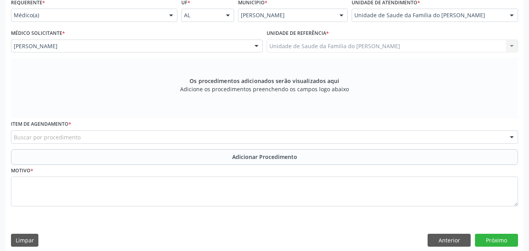
click at [148, 141] on div "Buscar por procedimento" at bounding box center [264, 136] width 507 height 13
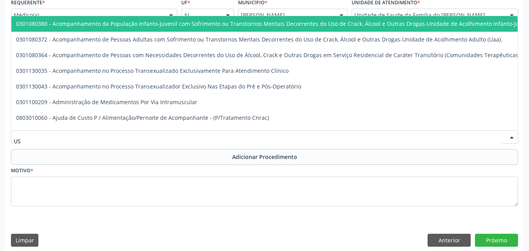
type input "U"
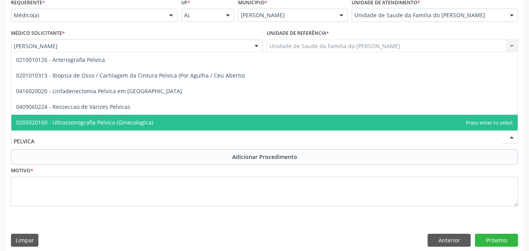
click at [153, 125] on span "0205020160 - Ultrassonografia Pelvica (Ginecologica)" at bounding box center [264, 123] width 506 height 16
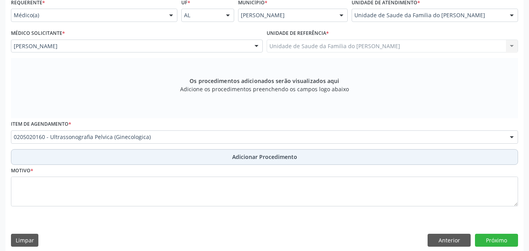
click at [152, 154] on button "Adicionar Procedimento" at bounding box center [264, 157] width 507 height 16
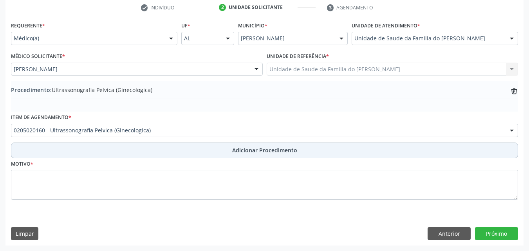
scroll to position [161, 0]
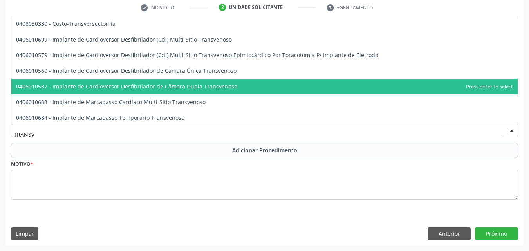
drag, startPoint x: 142, startPoint y: 132, endPoint x: 144, endPoint y: 126, distance: 6.6
click at [144, 126] on div "TRANSV" at bounding box center [264, 130] width 507 height 13
type input "TRANSVA"
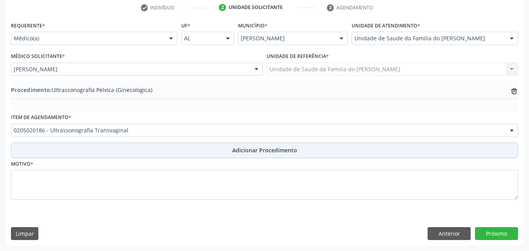
click at [164, 151] on button "Adicionar Procedimento" at bounding box center [264, 151] width 507 height 16
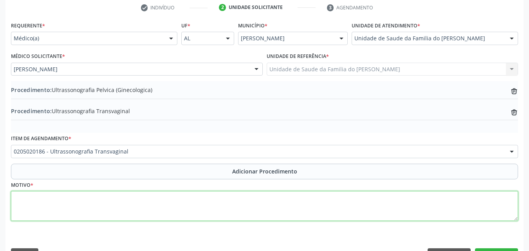
click at [381, 214] on textarea at bounding box center [264, 206] width 507 height 30
click at [17, 199] on textarea "DOR PELVICA" at bounding box center [264, 206] width 507 height 30
click at [196, 199] on textarea "MÉDICO DA ESTRATEGIA DE SAUDAE DA FAMILIA ( DOR PELVICA" at bounding box center [264, 206] width 507 height 30
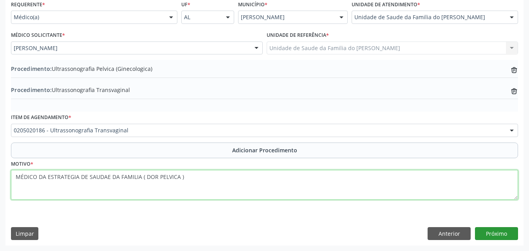
type textarea "MÉDICO DA ESTRATEGIA DE SAUDAE DA FAMILIA ( DOR PELVICA )"
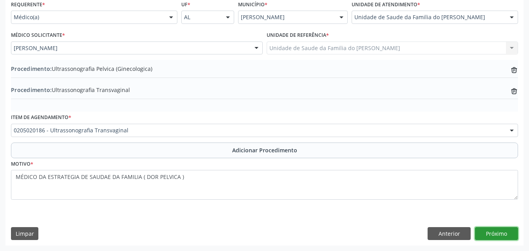
click at [490, 228] on button "Próximo" at bounding box center [496, 233] width 43 height 13
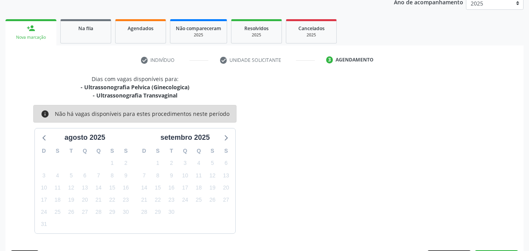
scroll to position [132, 0]
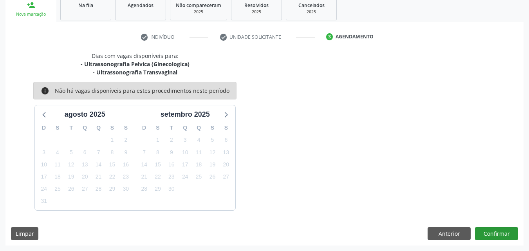
click at [492, 238] on div "Dias com vagas disponíveis para: - Ultrassonografia Pelvica (Ginecologica) - Ul…" at bounding box center [264, 149] width 518 height 194
click at [492, 238] on button "Confirmar" at bounding box center [496, 233] width 43 height 13
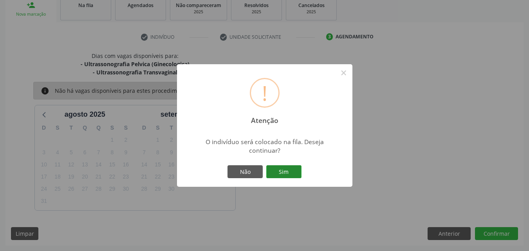
click at [291, 166] on button "Sim" at bounding box center [283, 171] width 35 height 13
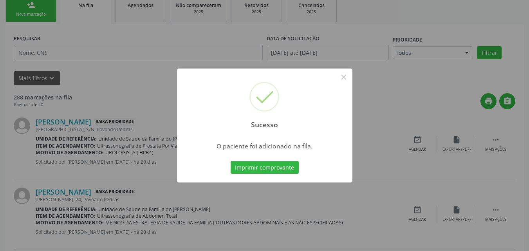
scroll to position [21, 0]
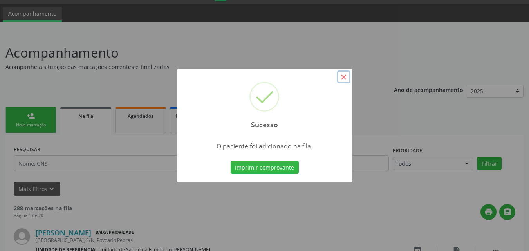
click at [345, 78] on button "×" at bounding box center [343, 77] width 13 height 13
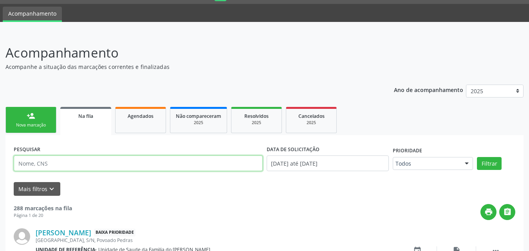
click at [64, 165] on input "text" at bounding box center [138, 163] width 249 height 16
type input "ANGELA MARIA"
click at [477, 157] on button "Filtrar" at bounding box center [489, 163] width 25 height 13
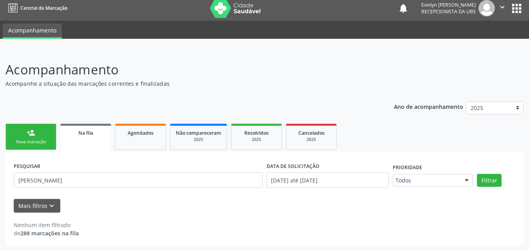
scroll to position [4, 0]
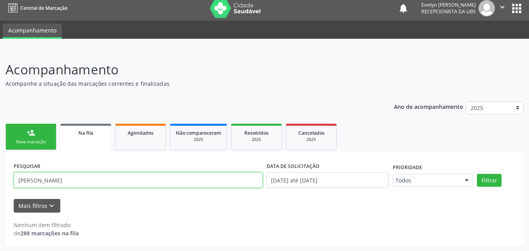
click at [65, 175] on input "ANGELA MARIA" at bounding box center [138, 180] width 249 height 16
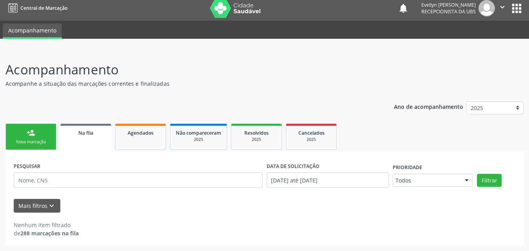
click at [35, 150] on link "person_add Nova marcação" at bounding box center [30, 137] width 51 height 26
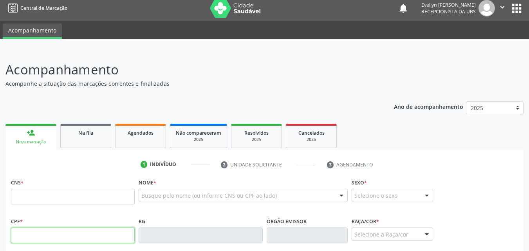
click at [40, 237] on input "text" at bounding box center [73, 236] width 124 height 16
type input "470.070.524-87"
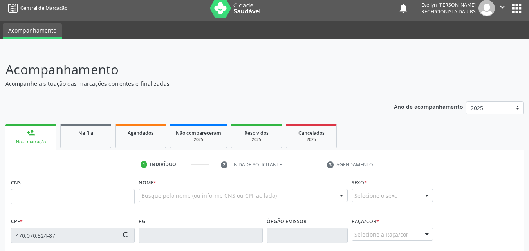
type input "703 6000 6998 3031"
type input "04/07/1950"
type input "Maria da Conceicao dos Santos"
type input "(82) 99391-1819"
type input "20"
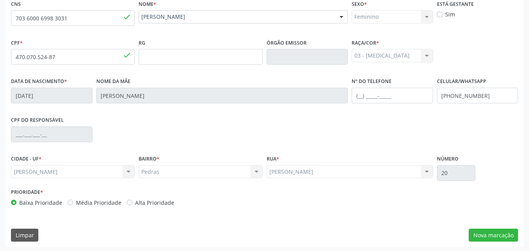
scroll to position [184, 0]
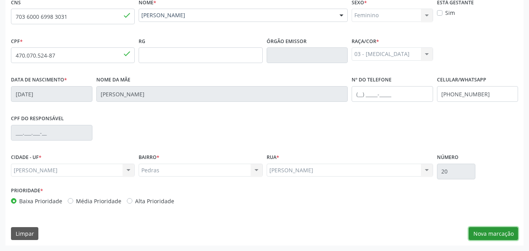
click at [493, 233] on button "Nova marcação" at bounding box center [493, 233] width 49 height 13
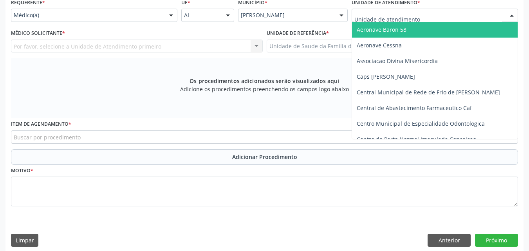
click at [434, 16] on div at bounding box center [435, 15] width 166 height 13
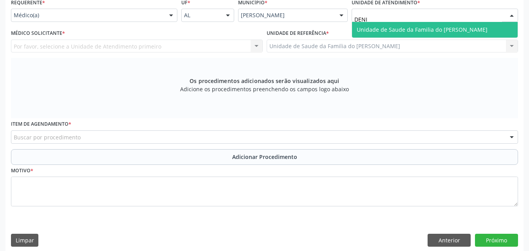
type input "DENIS"
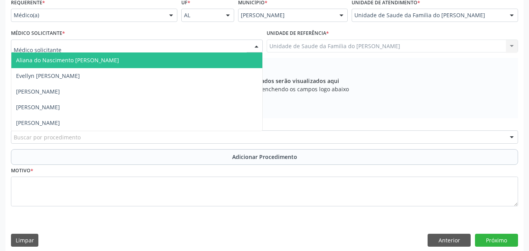
click at [182, 48] on div at bounding box center [137, 46] width 252 height 13
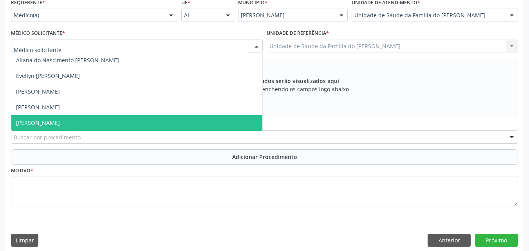
click at [194, 124] on span "Tiago Barros da Rocha" at bounding box center [136, 123] width 251 height 16
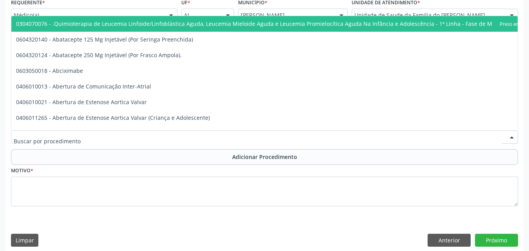
click at [200, 137] on div at bounding box center [264, 136] width 507 height 13
click at [244, 143] on div at bounding box center [264, 136] width 507 height 13
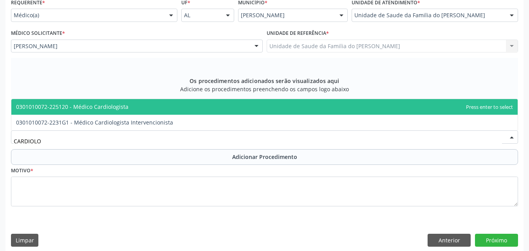
type input "CARDIOLOG"
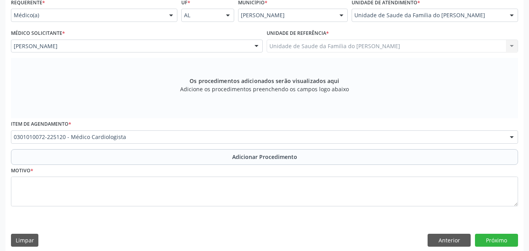
click at [161, 165] on div "Motivo *" at bounding box center [264, 186] width 507 height 42
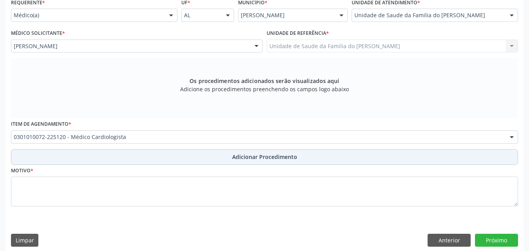
click at [164, 164] on button "Adicionar Procedimento" at bounding box center [264, 157] width 507 height 16
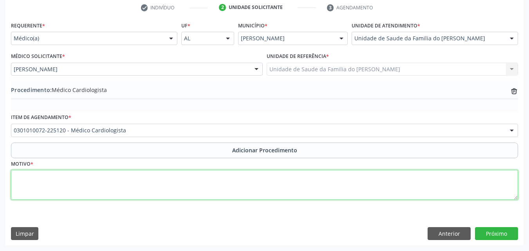
click at [162, 178] on textarea at bounding box center [264, 185] width 507 height 30
click at [264, 176] on textarea "MEDICO DA ESTRATEGIA DE SAUDE DA FAMILIA ( HIPERTENSA E DIABETICA CONTROLADA, C…" at bounding box center [264, 185] width 507 height 30
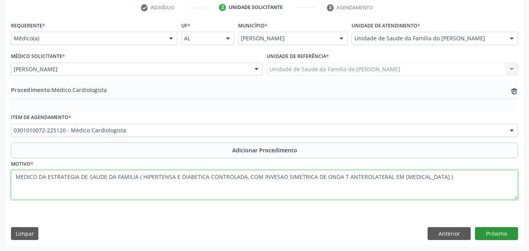
type textarea "MEDICO DA ESTRATEGIA DE SAUDE DA FAMILIA ( HIPERTENSA E DIABETICA CONTROLADA, C…"
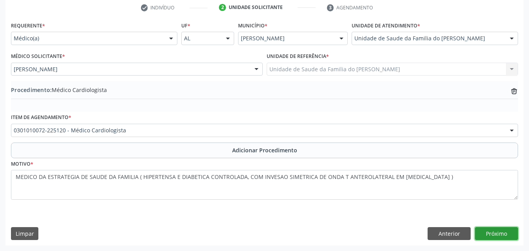
click at [507, 235] on button "Próximo" at bounding box center [496, 233] width 43 height 13
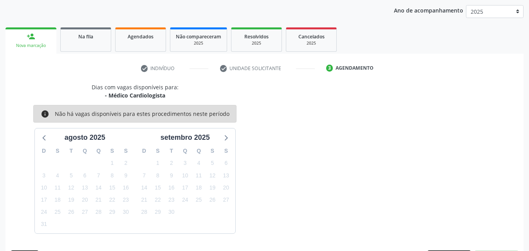
scroll to position [124, 0]
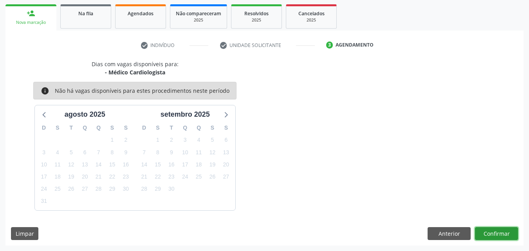
click at [491, 231] on button "Confirmar" at bounding box center [496, 233] width 43 height 13
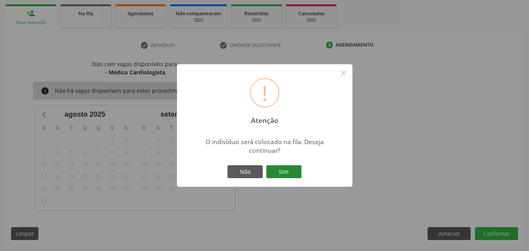
click at [293, 175] on button "Sim" at bounding box center [283, 171] width 35 height 13
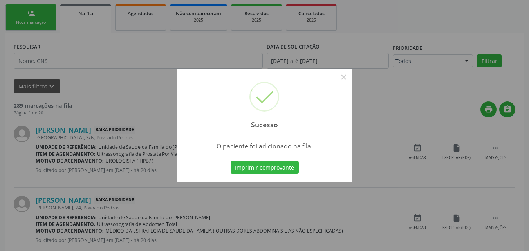
scroll to position [21, 0]
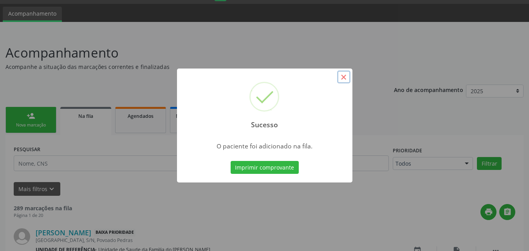
click at [346, 77] on button "×" at bounding box center [343, 77] width 13 height 13
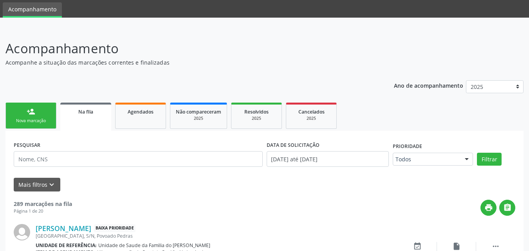
scroll to position [10, 0]
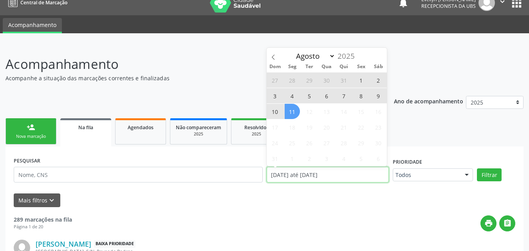
click at [313, 169] on input "[DATE] até [DATE]" at bounding box center [328, 175] width 123 height 16
click at [293, 108] on span "11" at bounding box center [292, 111] width 15 height 15
type input "11/08/2025"
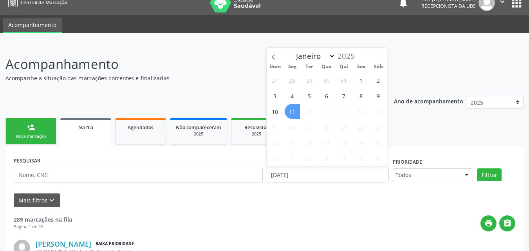
click at [293, 108] on span "11" at bounding box center [292, 111] width 15 height 15
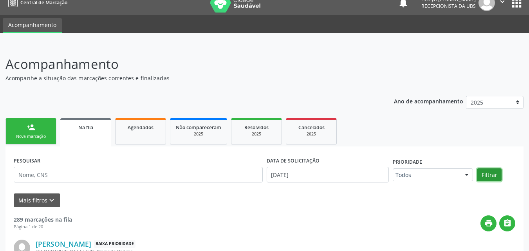
click at [486, 174] on button "Filtrar" at bounding box center [489, 174] width 25 height 13
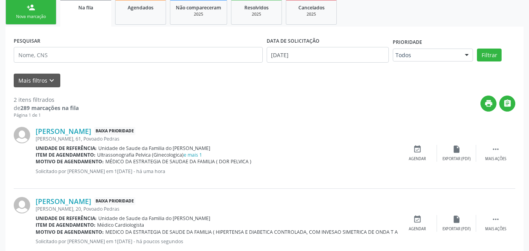
scroll to position [151, 0]
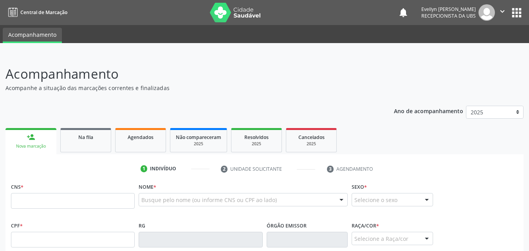
click at [58, 197] on input "text" at bounding box center [73, 201] width 124 height 16
click at [99, 146] on link "Na fila" at bounding box center [85, 140] width 51 height 24
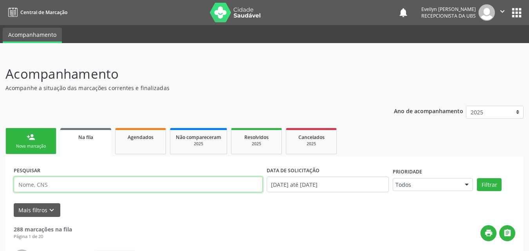
click at [61, 186] on input "text" at bounding box center [138, 185] width 249 height 16
type input "SUZY"
click at [477, 178] on button "Filtrar" at bounding box center [489, 184] width 25 height 13
